Goal: Information Seeking & Learning: Learn about a topic

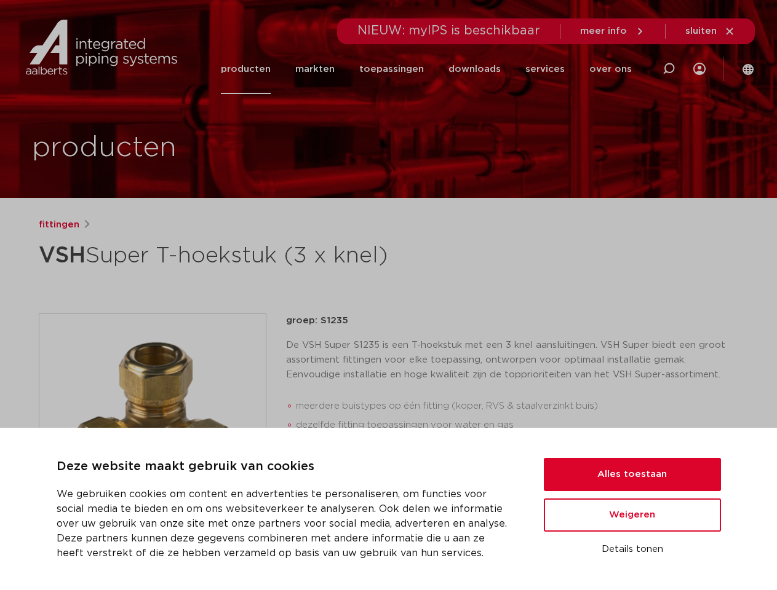
click at [388, 295] on div "fittingen VSH Super T-hoekstuk (3 x knel) groep: S1235 meerdere buistypes op éé…" at bounding box center [389, 498] width 720 height 560
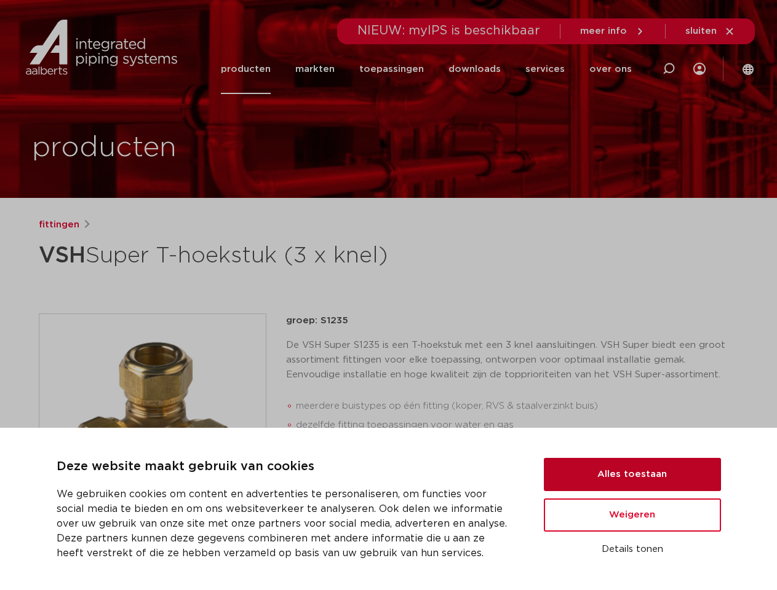
click at [632, 475] on button "Alles toestaan" at bounding box center [632, 474] width 177 height 33
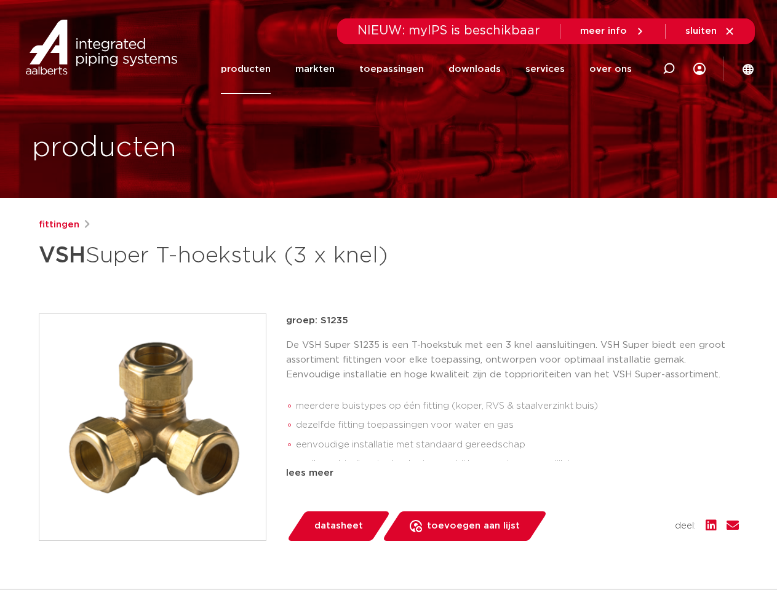
click at [632, 515] on div "datasheet toevoegen aan lijst opslaan in my IPS verwijder uit lijst deel:" at bounding box center [517, 527] width 443 height 30
click at [632, 550] on div "fittingen VSH Super T-hoekstuk (3 x knel) groep: S1235 meerdere buistypes op éé…" at bounding box center [389, 498] width 720 height 560
click at [432, 69] on li "toepassingen" at bounding box center [391, 69] width 89 height 50
click at [668, 69] on icon at bounding box center [668, 68] width 15 height 15
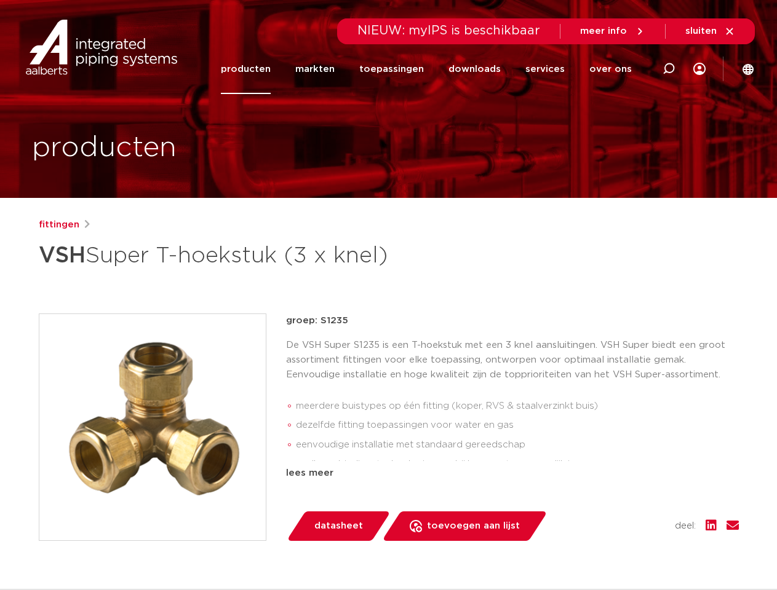
click at [710, 31] on span "sluiten" at bounding box center [700, 30] width 31 height 9
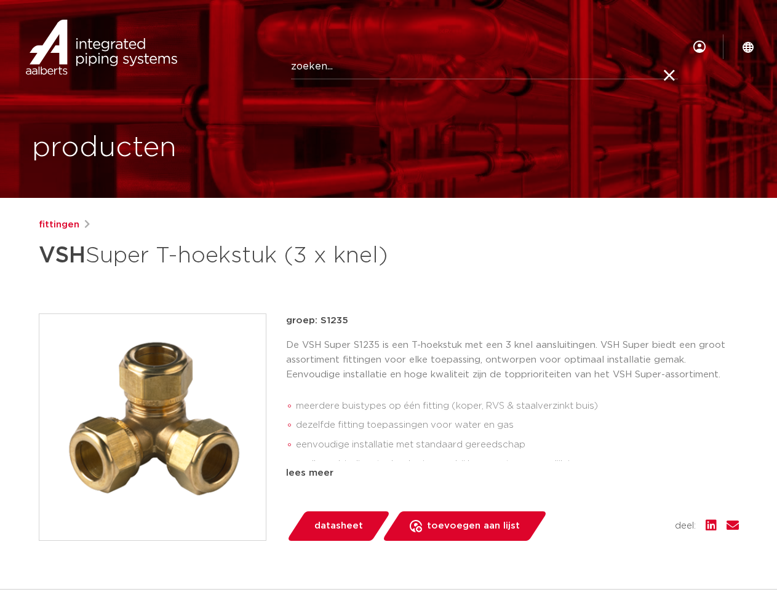
click at [153, 427] on img at bounding box center [152, 427] width 226 height 226
